Goal: Information Seeking & Learning: Learn about a topic

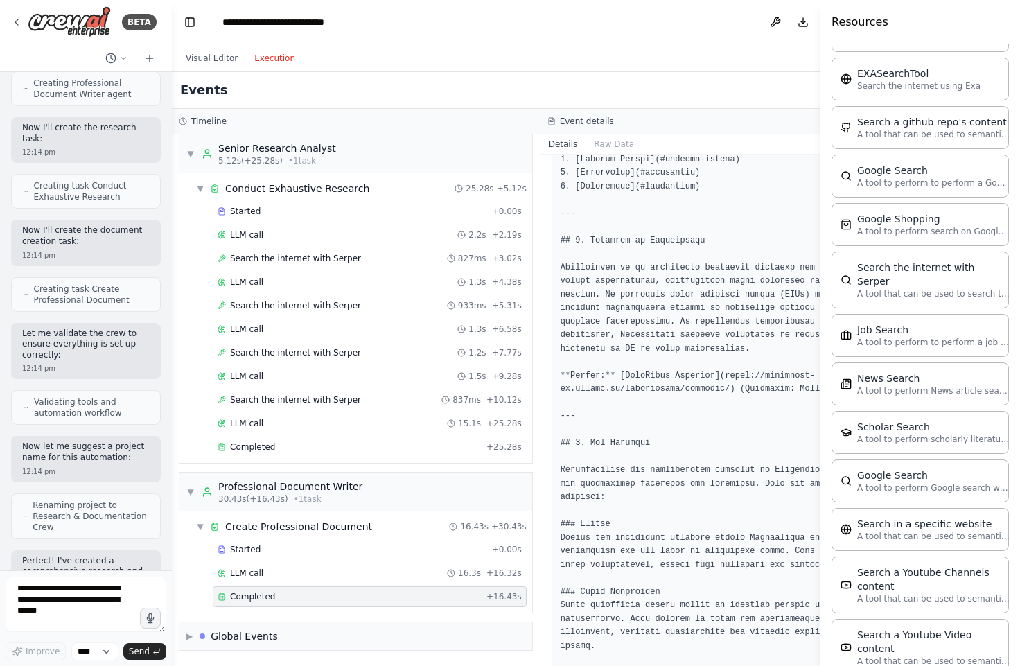
scroll to position [235, 0]
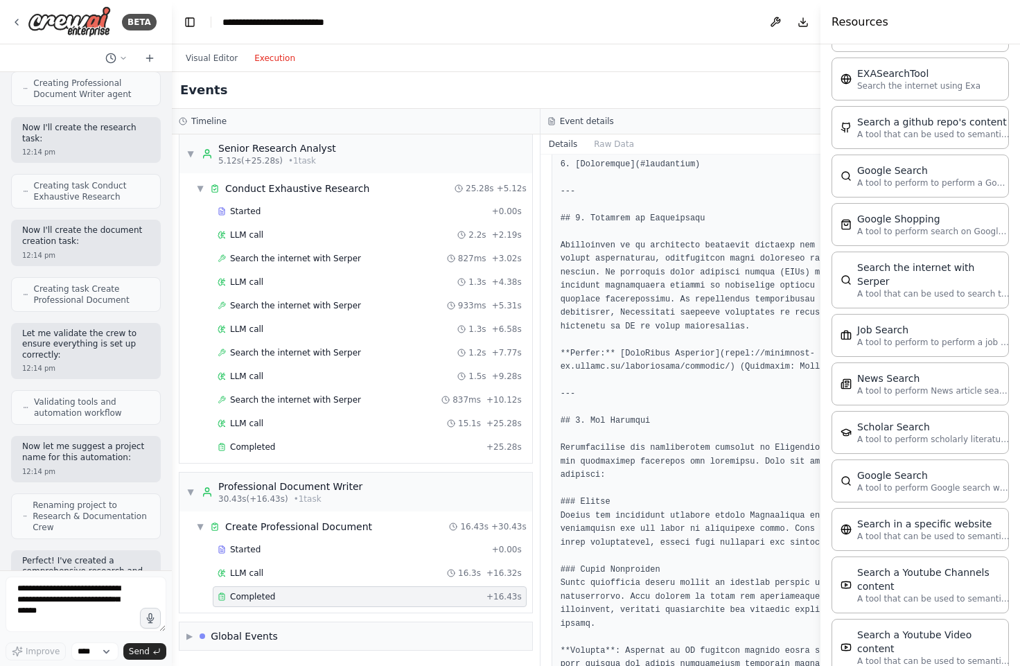
click at [868, 34] on div "Resources" at bounding box center [921, 22] width 200 height 44
click at [768, 21] on button at bounding box center [775, 22] width 22 height 25
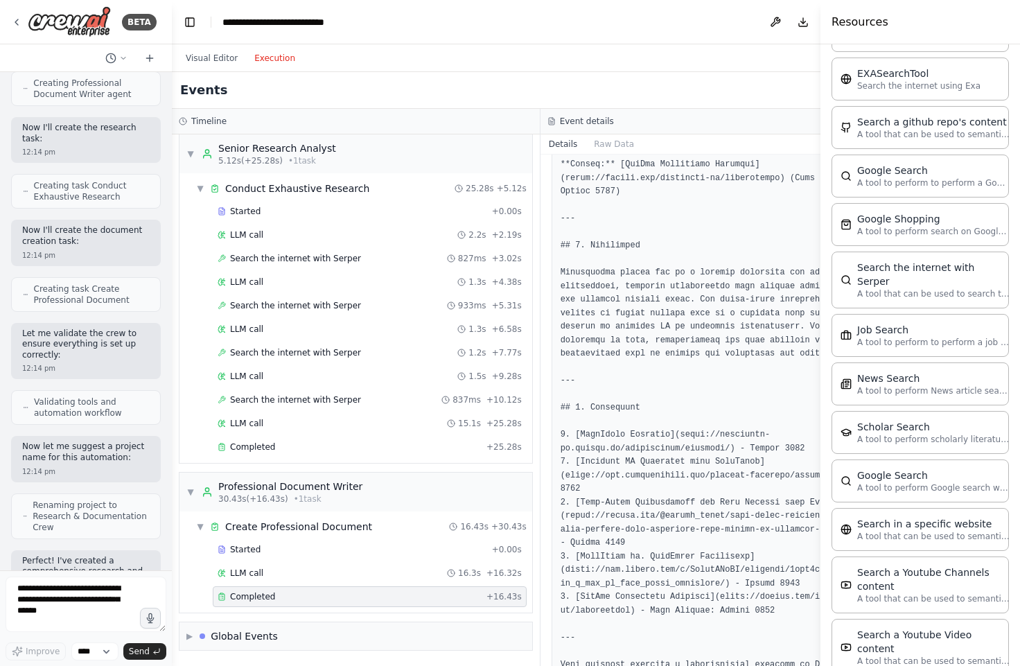
scroll to position [2204, 0]
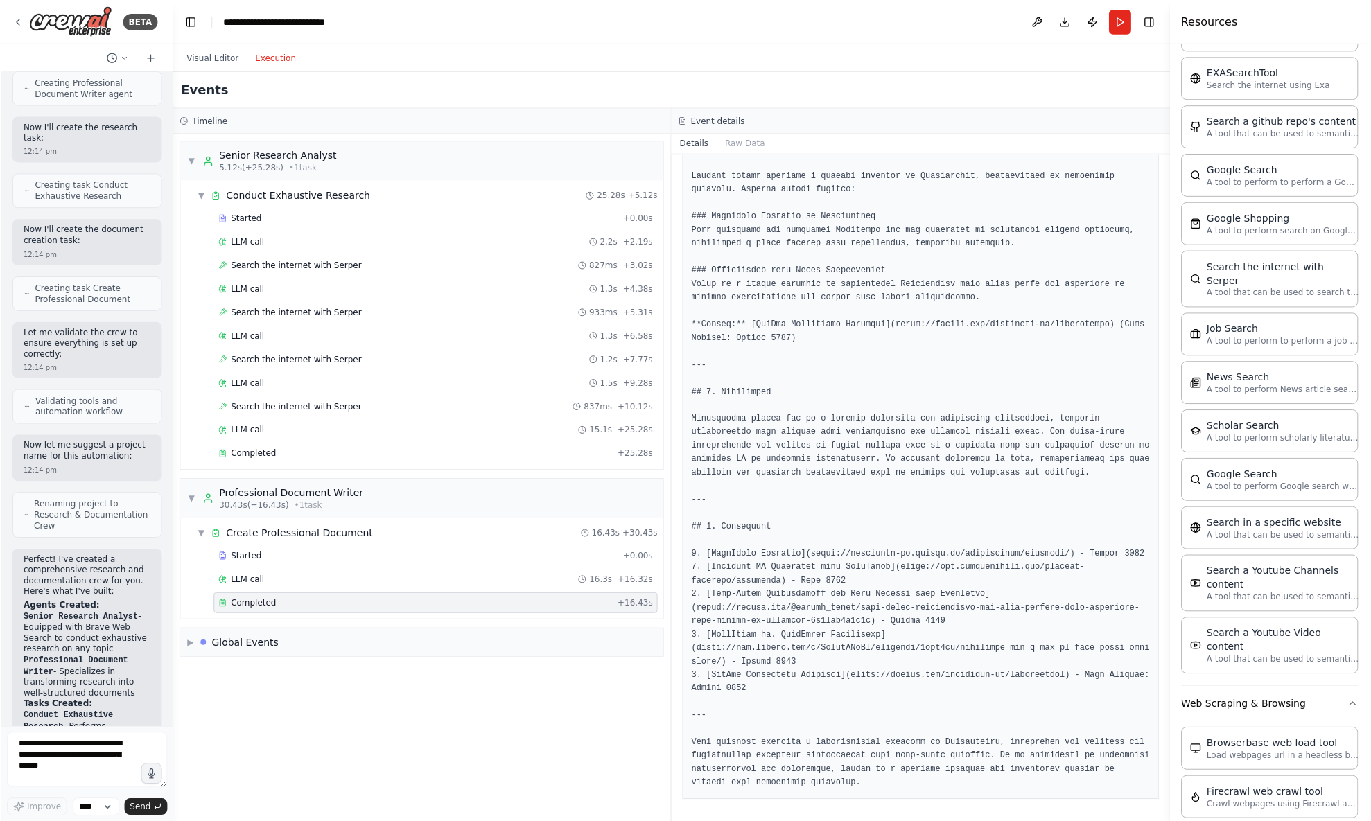
scroll to position [1684, 0]
click at [969, 19] on button "Toggle Right Sidebar" at bounding box center [1150, 21] width 19 height 19
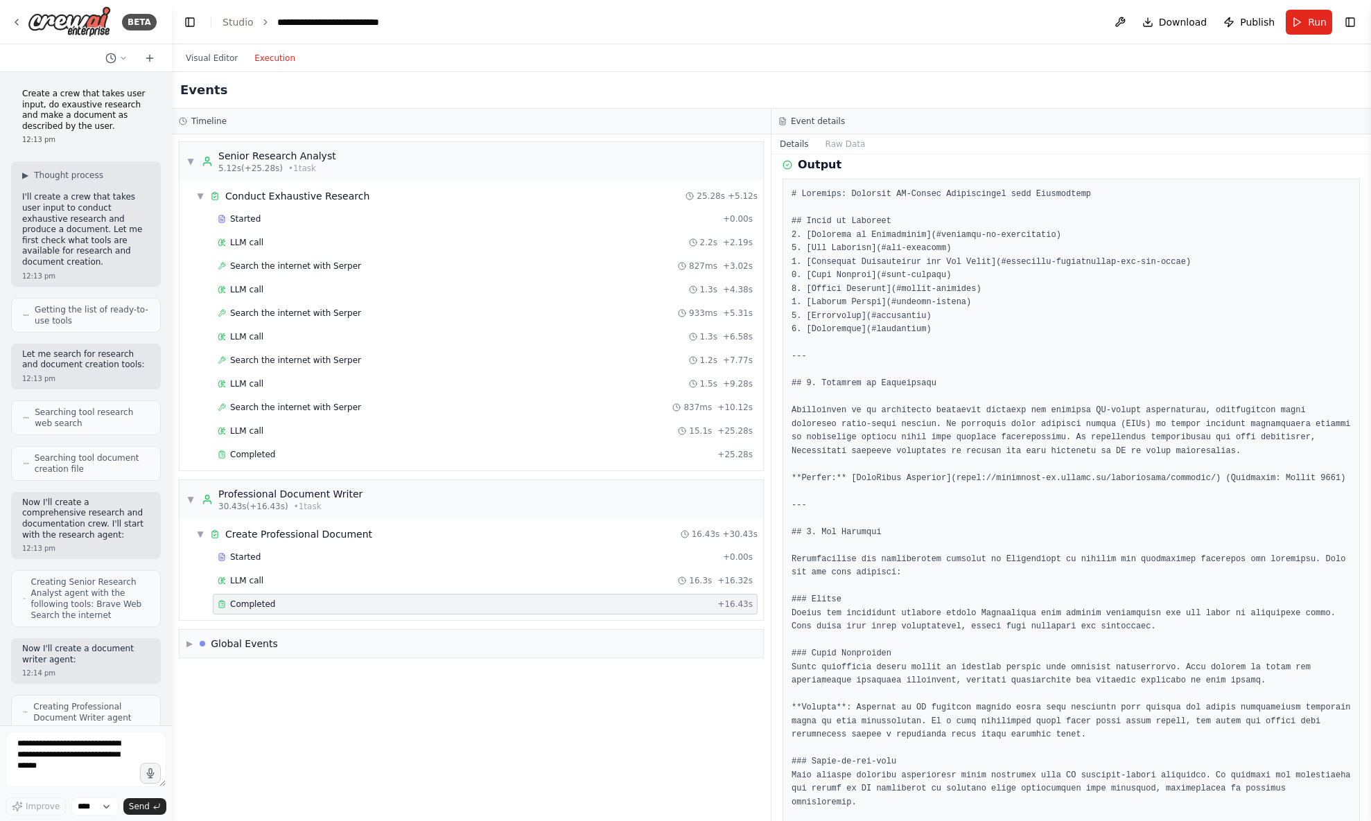
scroll to position [0, 0]
